Goal: Task Accomplishment & Management: Manage account settings

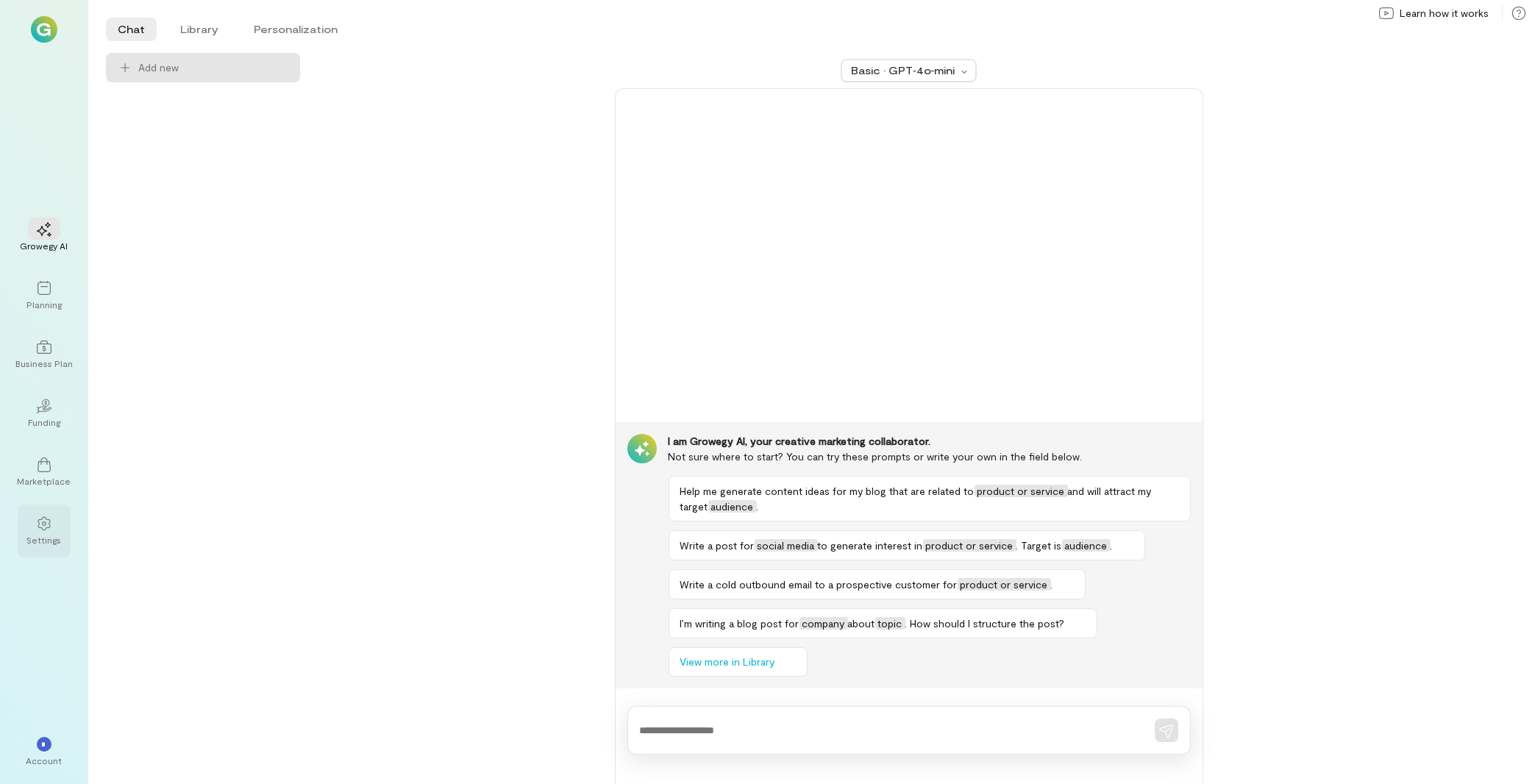
click at [64, 534] on div "Settings" at bounding box center [44, 531] width 53 height 53
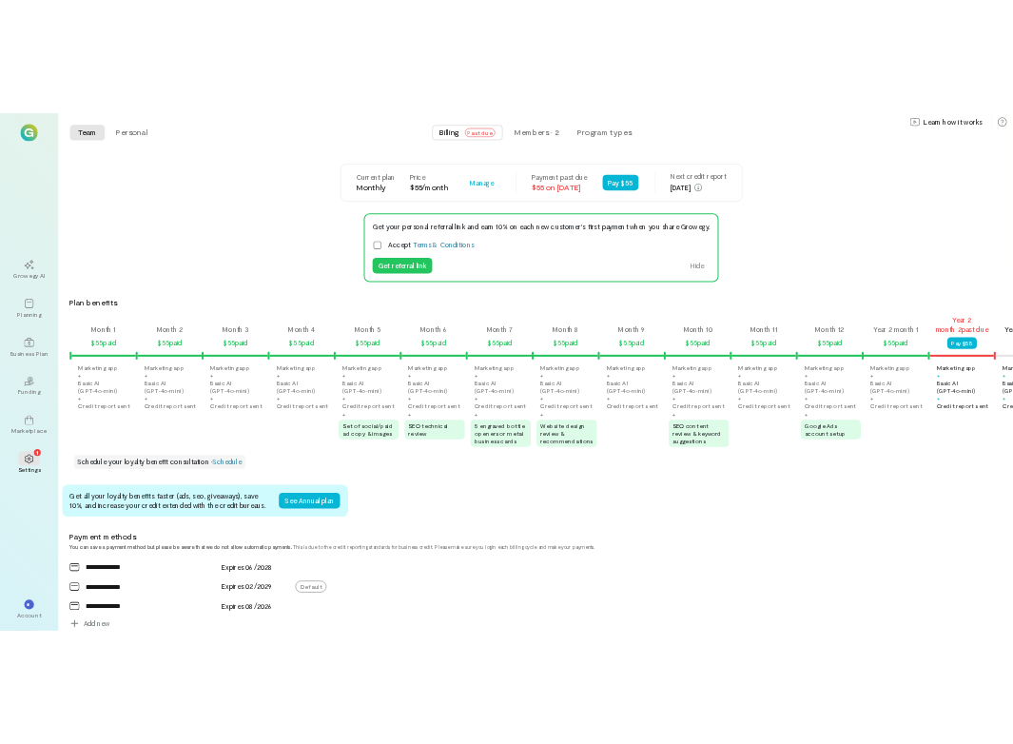
scroll to position [0, 1397]
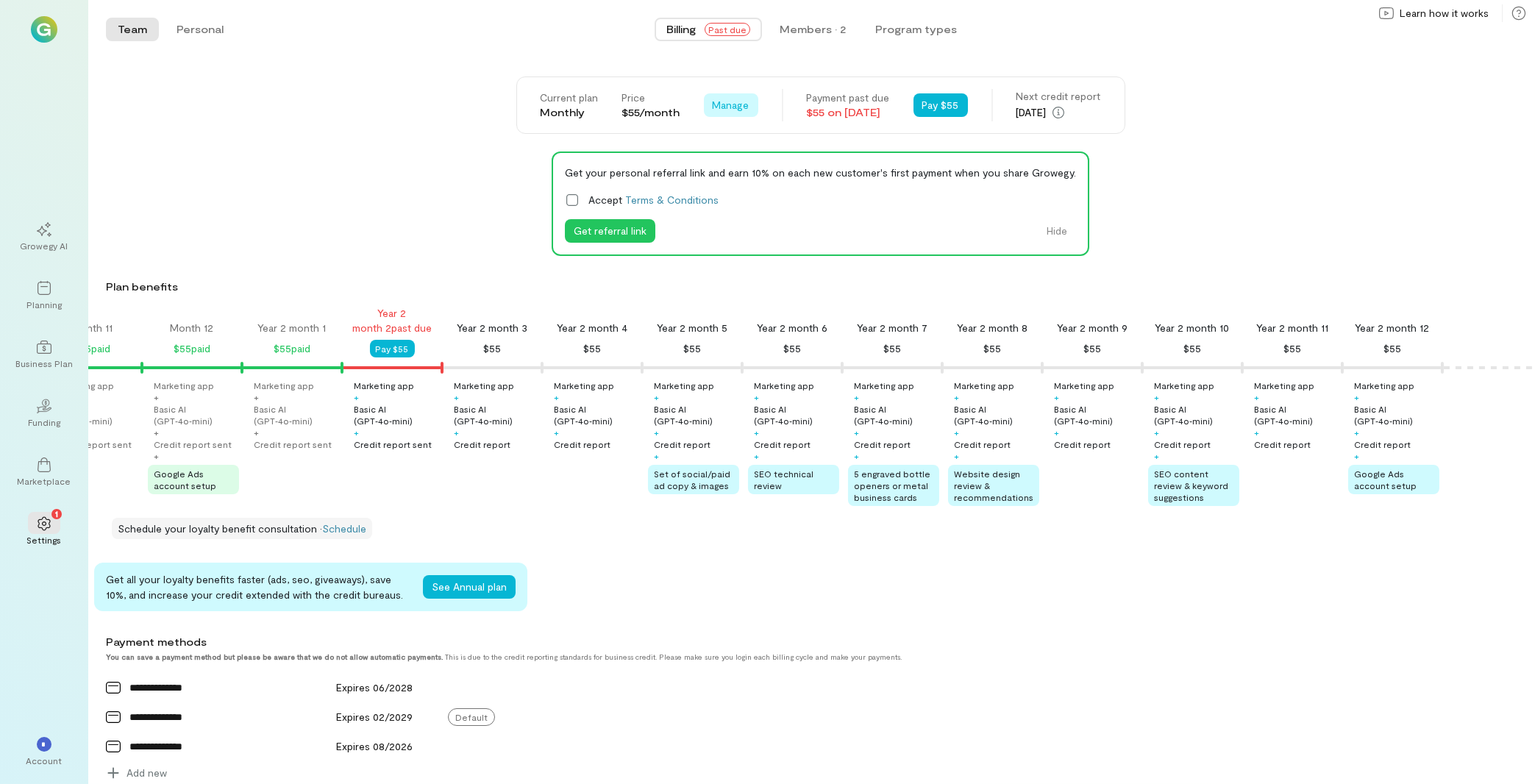
click at [723, 104] on span "Manage" at bounding box center [732, 105] width 37 height 15
click at [763, 169] on span "Cancel plan" at bounding box center [774, 165] width 75 height 15
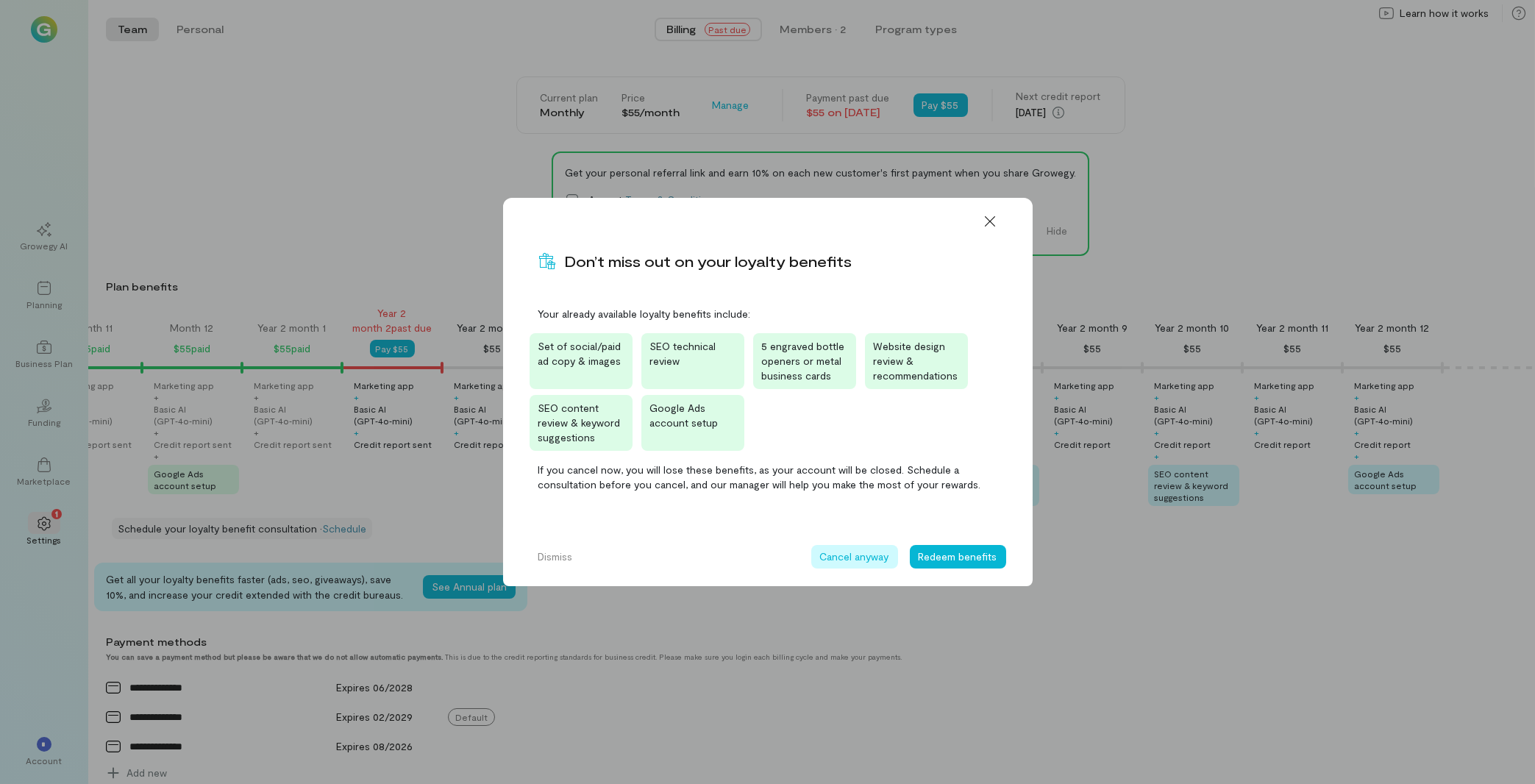
click at [848, 554] on button "Cancel anyway" at bounding box center [854, 557] width 87 height 23
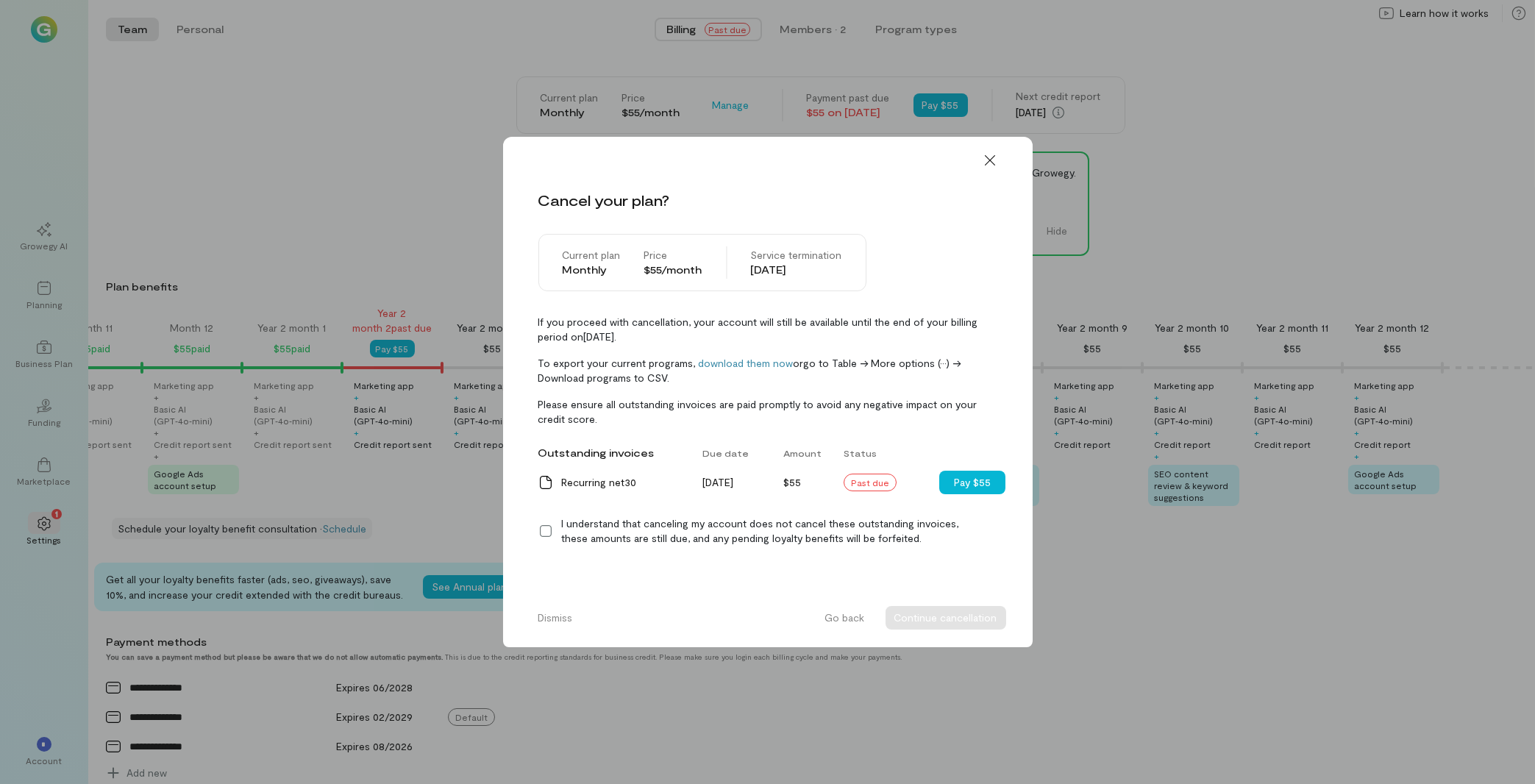
click at [544, 530] on icon at bounding box center [545, 530] width 15 height 15
click at [957, 619] on button "Continue cancellation" at bounding box center [946, 618] width 121 height 23
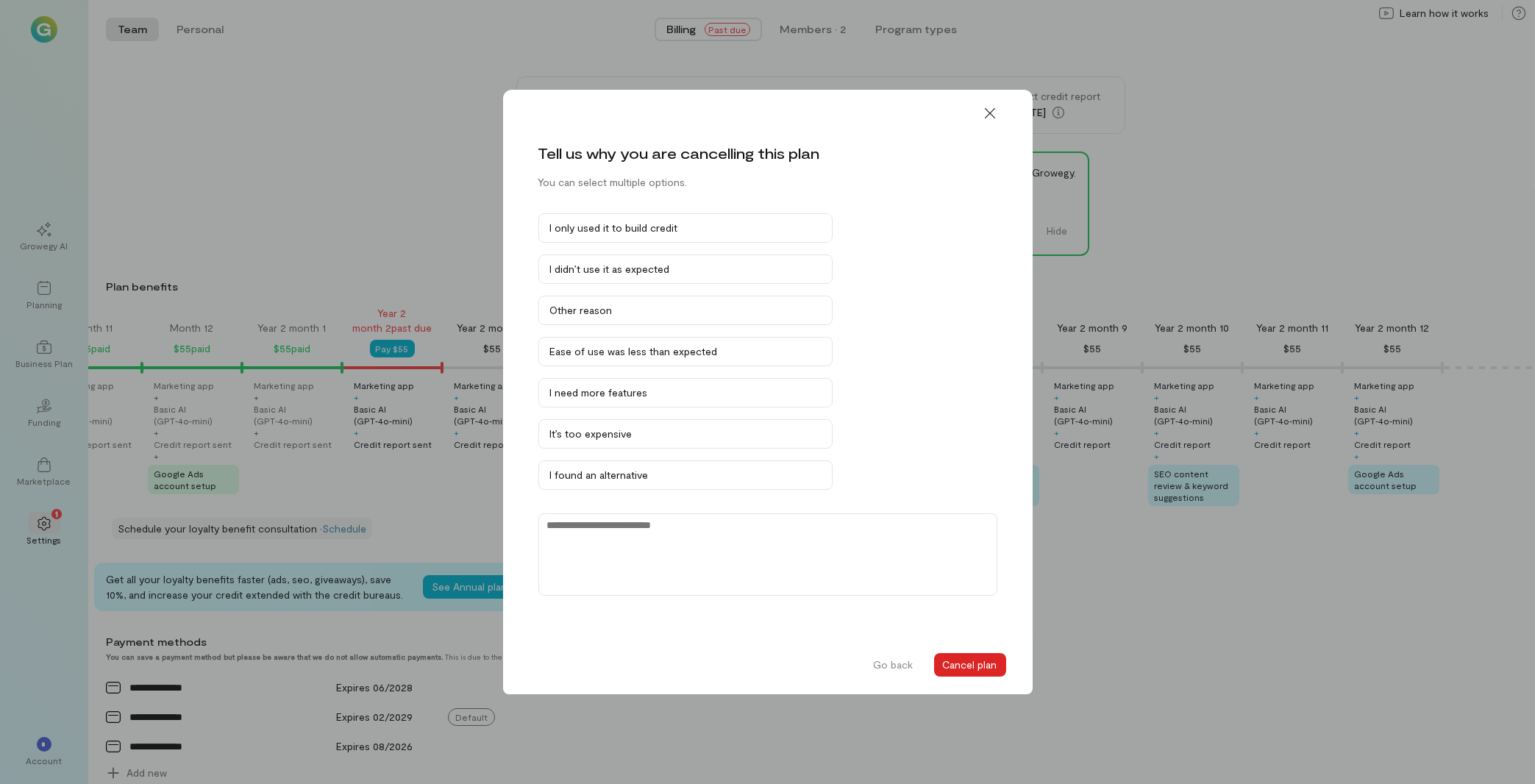
click at [976, 663] on button "Cancel plan" at bounding box center [970, 665] width 72 height 23
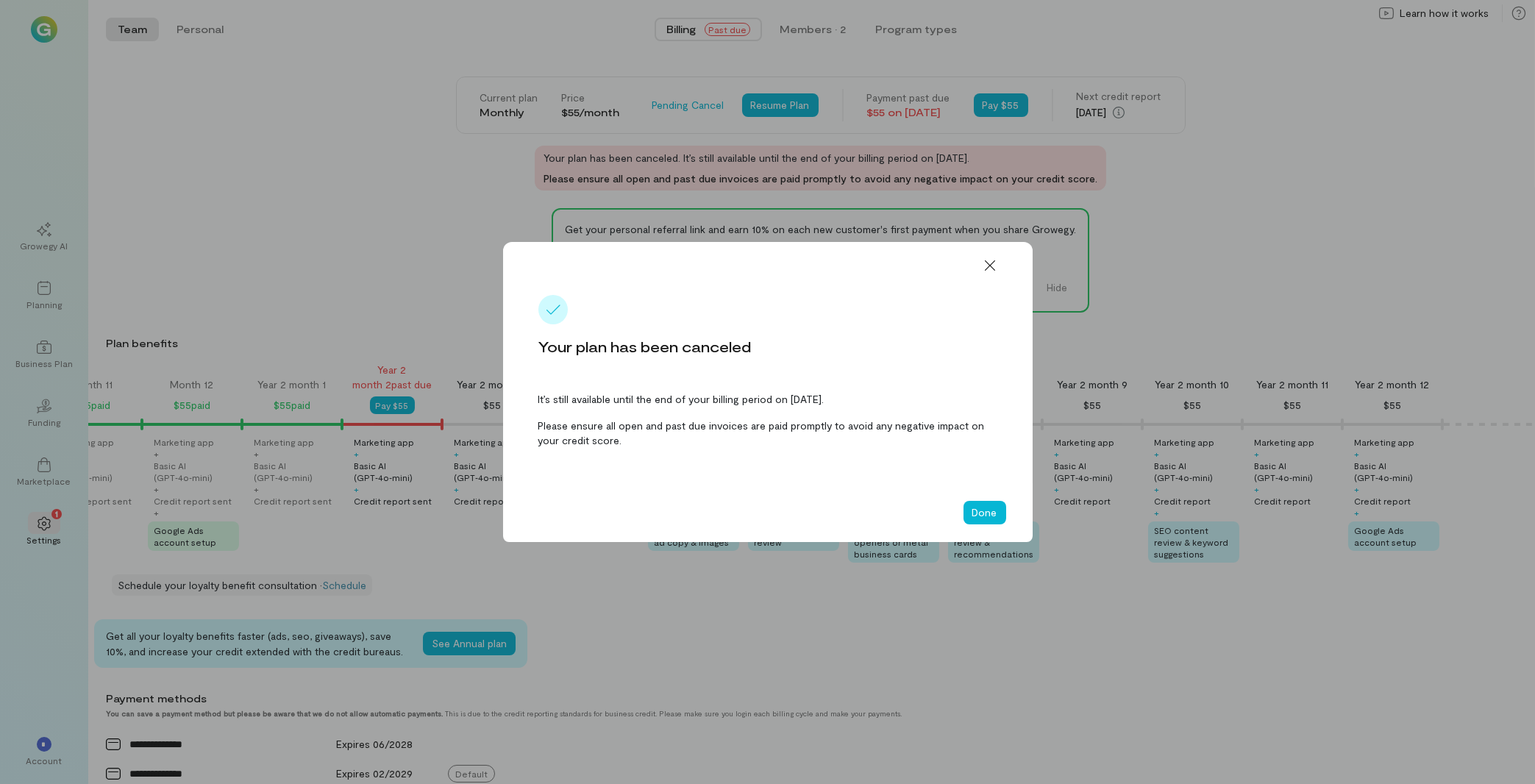
click at [990, 498] on div "Done" at bounding box center [768, 513] width 530 height 59
click at [986, 509] on button "Done" at bounding box center [984, 513] width 43 height 23
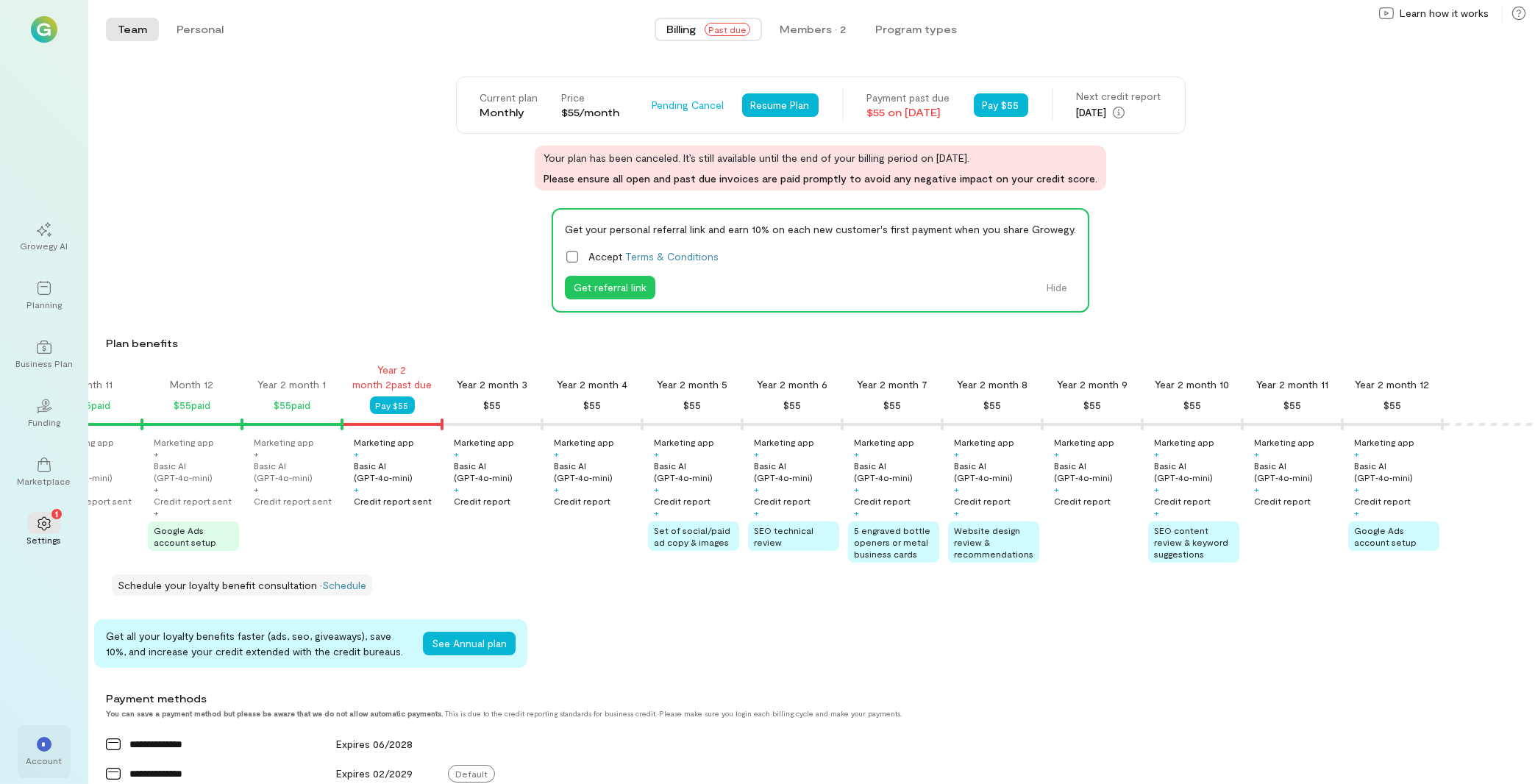
click at [60, 758] on div "* Account" at bounding box center [44, 752] width 53 height 53
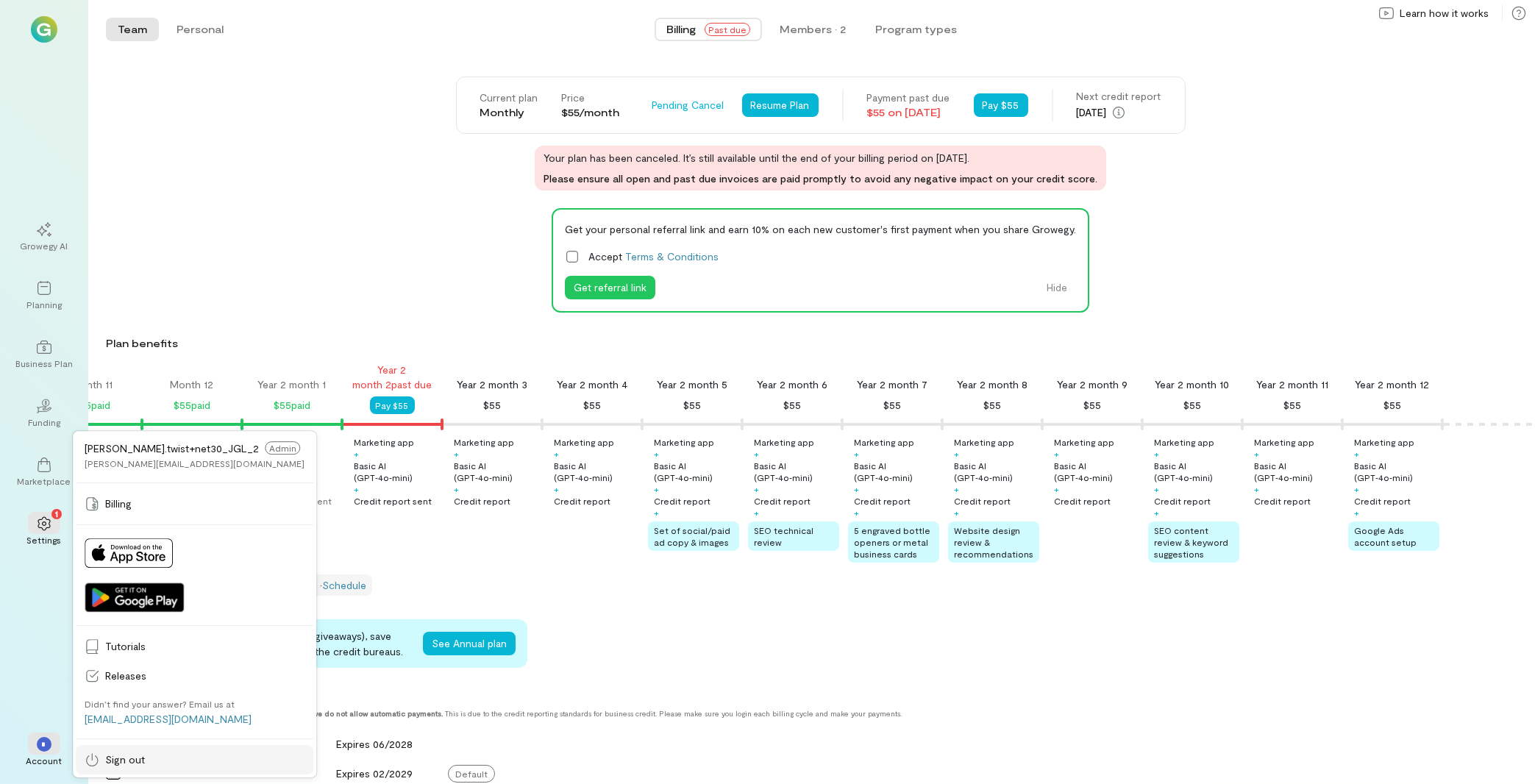
click at [148, 765] on span "Sign out" at bounding box center [205, 759] width 200 height 15
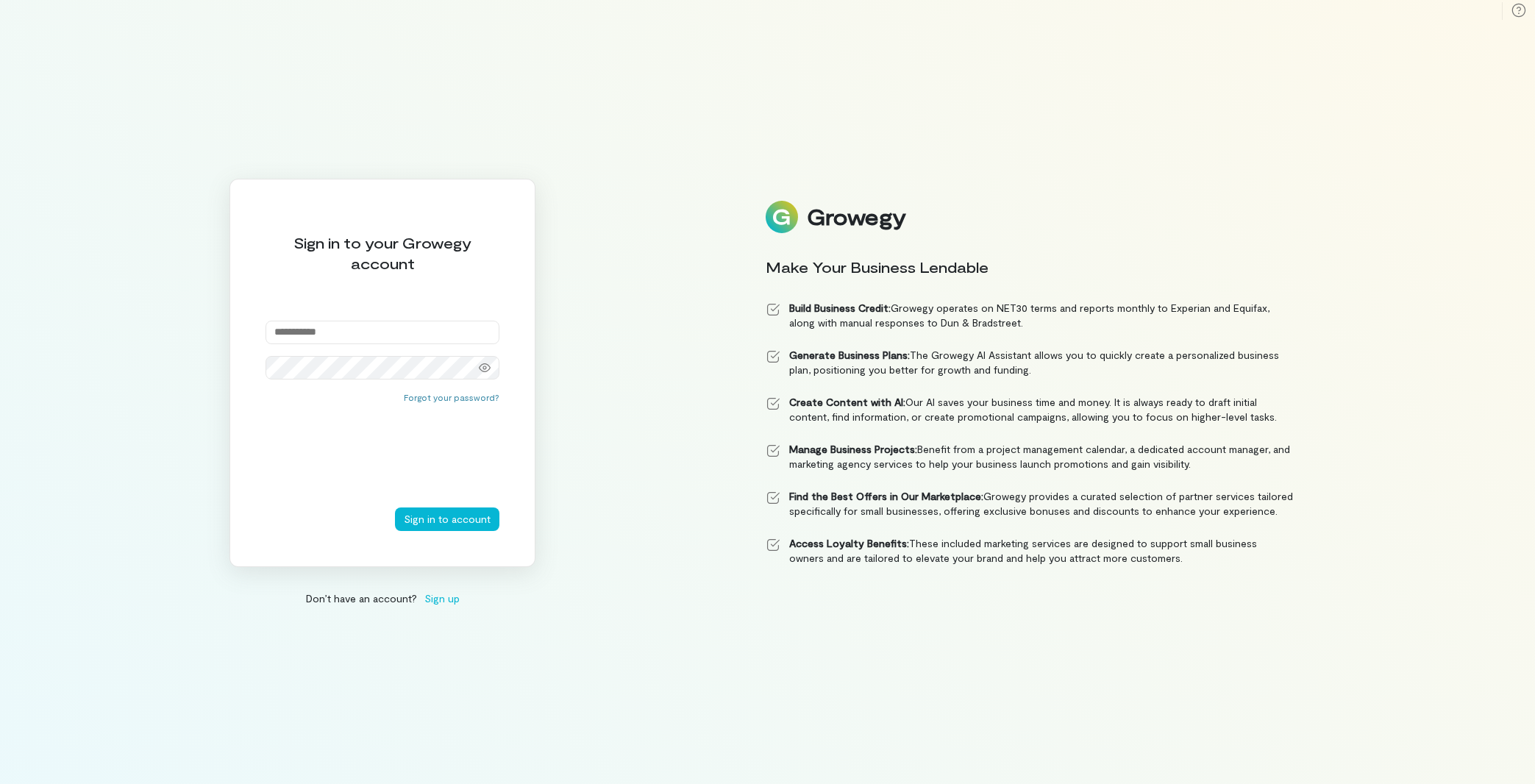
click at [356, 321] on div "Sign in to your Growegy account Forgot your password? Sign in to account" at bounding box center [383, 373] width 306 height 388
click at [361, 325] on input "email" at bounding box center [382, 332] width 234 height 23
paste input "**********"
type input "**********"
click at [443, 516] on button "Sign in to account" at bounding box center [447, 519] width 104 height 23
